Goal: Book appointment/travel/reservation

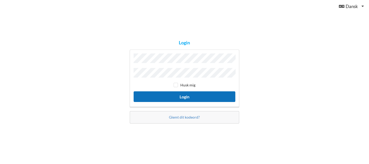
click at [184, 96] on button "Login" at bounding box center [185, 96] width 102 height 11
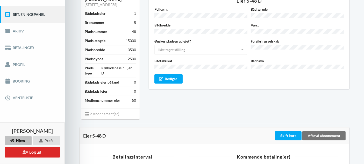
scroll to position [59, 0]
click at [17, 81] on link "Booking" at bounding box center [32, 81] width 65 height 17
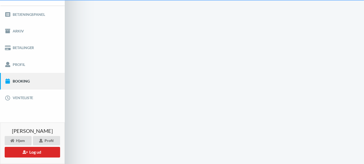
scroll to position [1, 0]
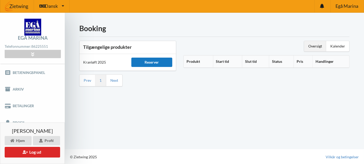
click at [148, 64] on div "Reserver" at bounding box center [151, 62] width 41 height 9
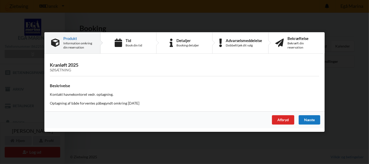
click at [306, 120] on div "Næste" at bounding box center [309, 119] width 22 height 9
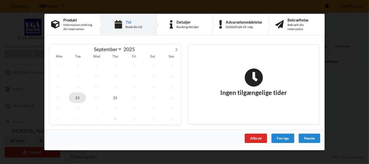
click at [78, 98] on span "23" at bounding box center [77, 97] width 17 height 11
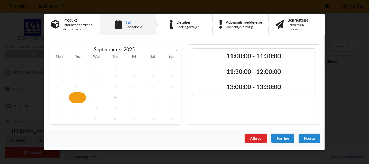
click at [78, 98] on span "23" at bounding box center [77, 97] width 17 height 11
click at [117, 99] on span "25" at bounding box center [115, 97] width 17 height 11
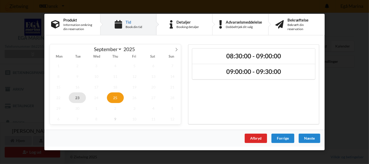
click at [79, 97] on span "23" at bounding box center [77, 97] width 17 height 11
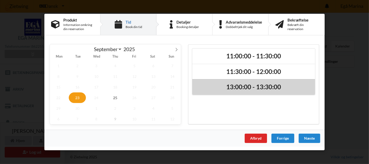
click at [232, 89] on h2 "13:00:00 - 13:30:00" at bounding box center [253, 87] width 115 height 8
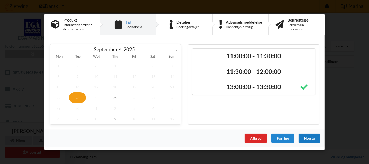
click at [306, 137] on div "Næste" at bounding box center [309, 138] width 22 height 9
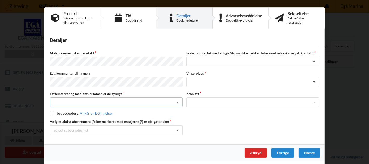
click at [177, 101] on icon at bounding box center [178, 102] width 8 height 10
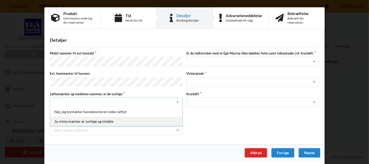
click at [144, 118] on div "Ja, mine mærker er synlige og intakte" at bounding box center [116, 121] width 132 height 10
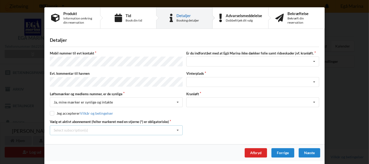
click at [178, 127] on icon at bounding box center [178, 131] width 8 height 10
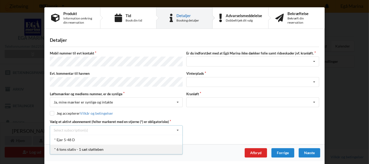
click at [117, 145] on div "* 6 tons stativ - 1 sæt støtteben" at bounding box center [116, 149] width 132 height 10
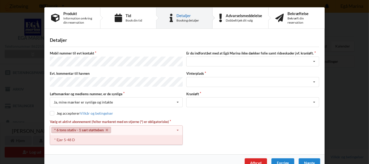
click at [123, 139] on div "* Ejer 5-48 D" at bounding box center [116, 140] width 132 height 10
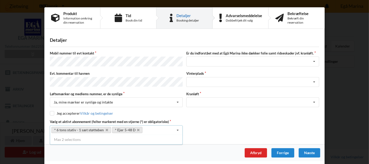
click at [176, 122] on label "Vælg et aktivt abonnement (felter markeret med en stjerne (*) er obligatoriske)" at bounding box center [116, 121] width 133 height 5
click at [315, 61] on icon at bounding box center [314, 62] width 8 height 10
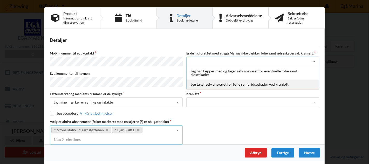
click at [278, 83] on div "Jeg tager selv ansvaret for folie samt ridseskader ved kranløft" at bounding box center [252, 84] width 132 height 10
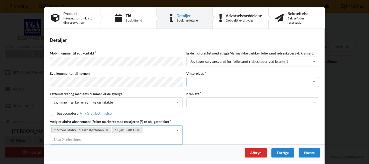
click at [313, 80] on icon at bounding box center [314, 82] width 8 height 10
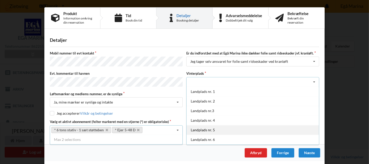
click at [212, 129] on div "Landplads nr. 5" at bounding box center [252, 130] width 132 height 10
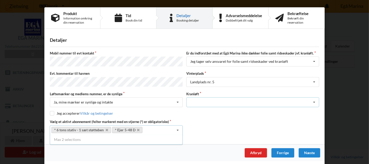
click at [313, 99] on icon at bounding box center [314, 102] width 8 height 10
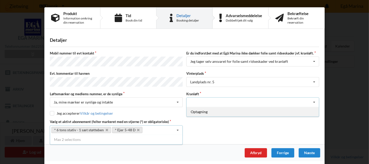
click at [279, 112] on div "Optagning" at bounding box center [252, 112] width 132 height 10
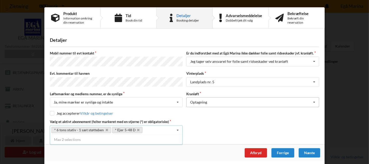
click at [279, 112] on div "Jeg accepterer Vilkår og betingelser" at bounding box center [184, 113] width 269 height 5
click at [309, 150] on div "Næste" at bounding box center [309, 152] width 22 height 9
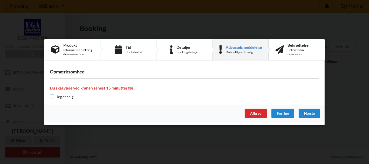
click at [51, 95] on input "checkbox" at bounding box center [52, 96] width 4 height 4
checkbox input "true"
click at [307, 114] on div "Næste" at bounding box center [309, 113] width 22 height 9
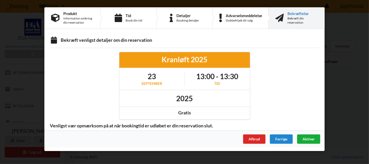
click at [305, 139] on span "Aktiver" at bounding box center [308, 139] width 12 height 4
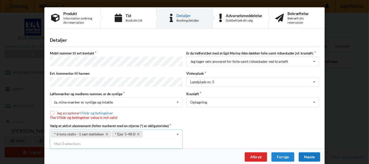
click at [51, 111] on input "checkbox" at bounding box center [52, 113] width 4 height 4
checkbox input "true"
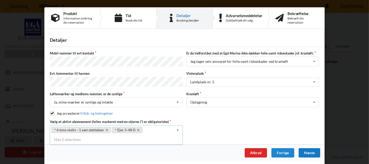
click at [307, 151] on div "Næste" at bounding box center [309, 152] width 22 height 9
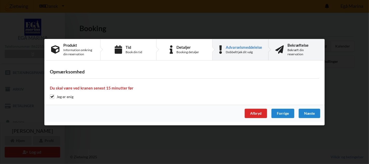
click at [290, 51] on div "Bekræft din reservation" at bounding box center [302, 52] width 30 height 8
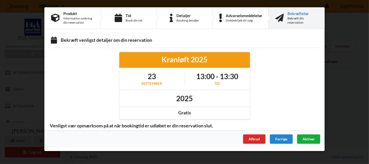
click at [316, 139] on div "Aktiver" at bounding box center [308, 138] width 23 height 9
